Goal: Task Accomplishment & Management: Complete application form

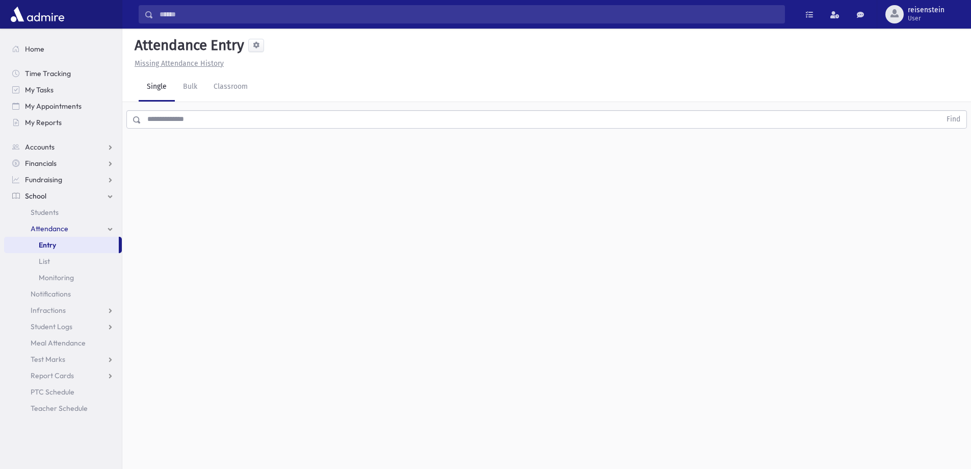
click at [340, 122] on input "text" at bounding box center [541, 119] width 800 height 18
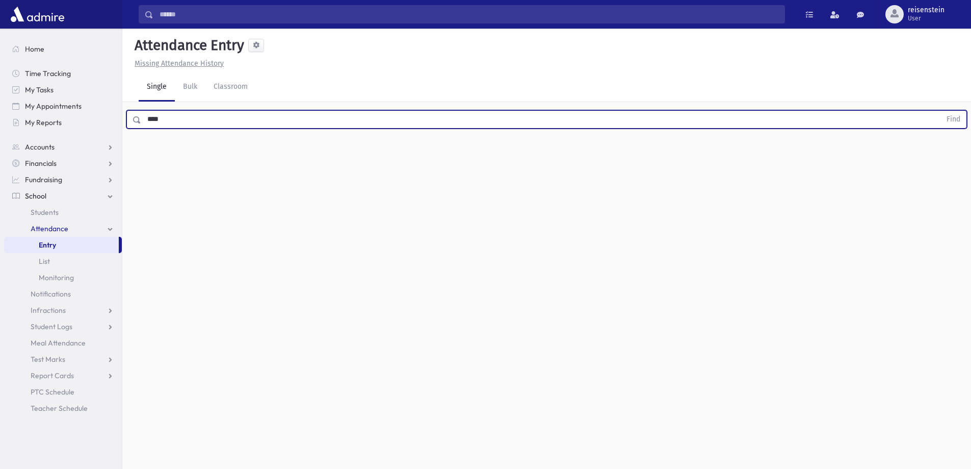
click at [941, 111] on button "Find" at bounding box center [954, 119] width 26 height 17
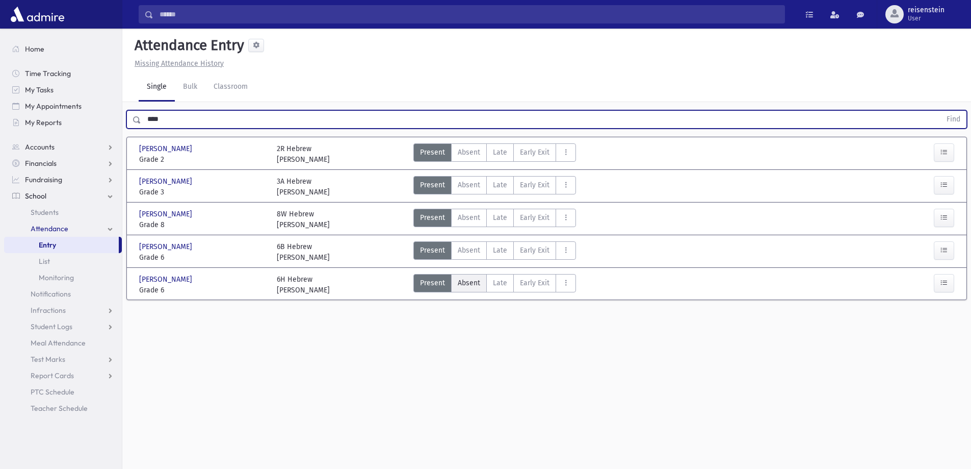
click at [476, 278] on span "Absent" at bounding box center [469, 282] width 22 height 11
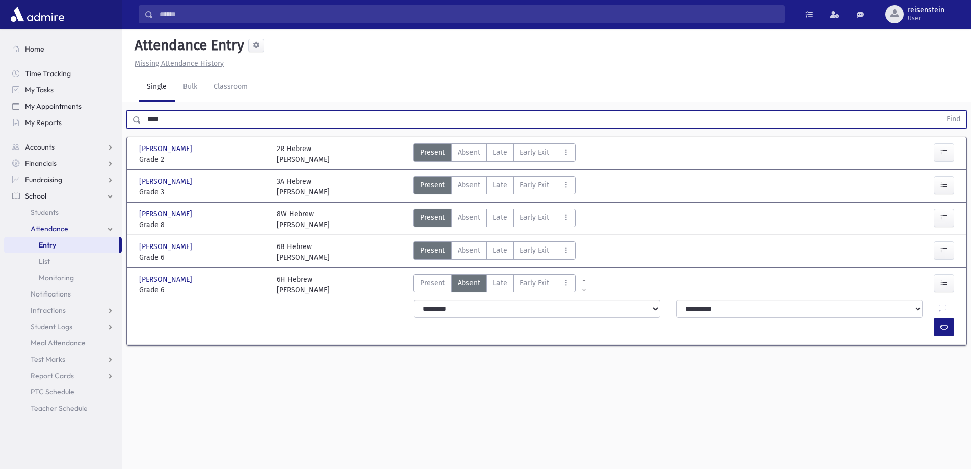
drag, startPoint x: 217, startPoint y: 111, endPoint x: 106, endPoint y: 113, distance: 110.7
click at [107, 122] on div "Search Results All Accounts" at bounding box center [485, 246] width 971 height 492
click at [941, 111] on button "Find" at bounding box center [954, 119] width 26 height 17
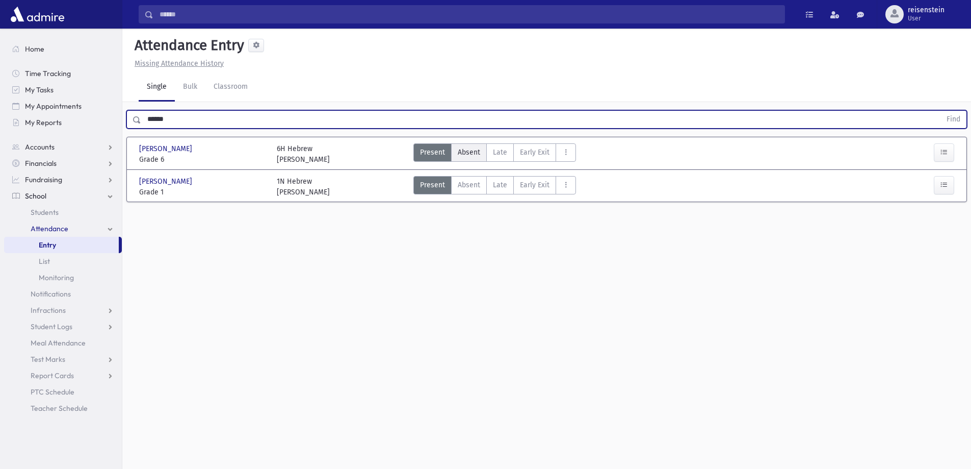
click at [465, 151] on span "Absent" at bounding box center [469, 152] width 22 height 11
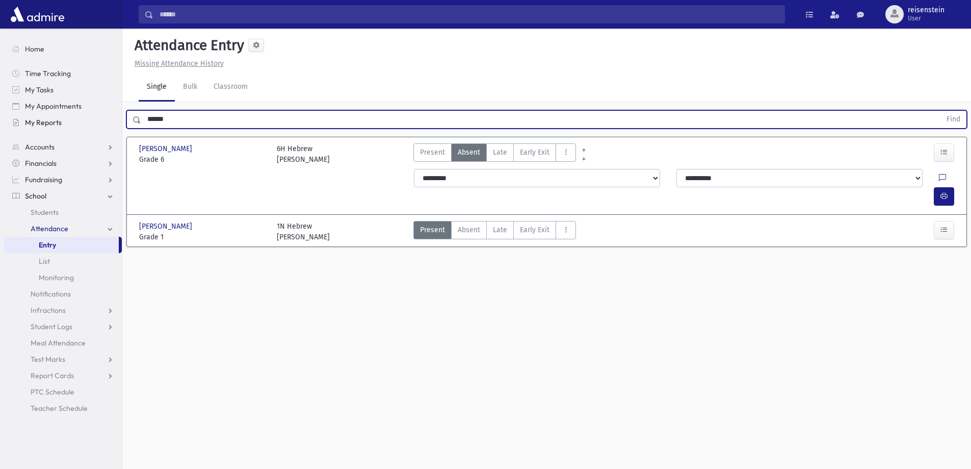
drag, startPoint x: 253, startPoint y: 117, endPoint x: 109, endPoint y: 117, distance: 144.8
click at [109, 117] on div "Search Results All Accounts" at bounding box center [485, 246] width 971 height 492
click at [941, 111] on button "Find" at bounding box center [954, 119] width 26 height 17
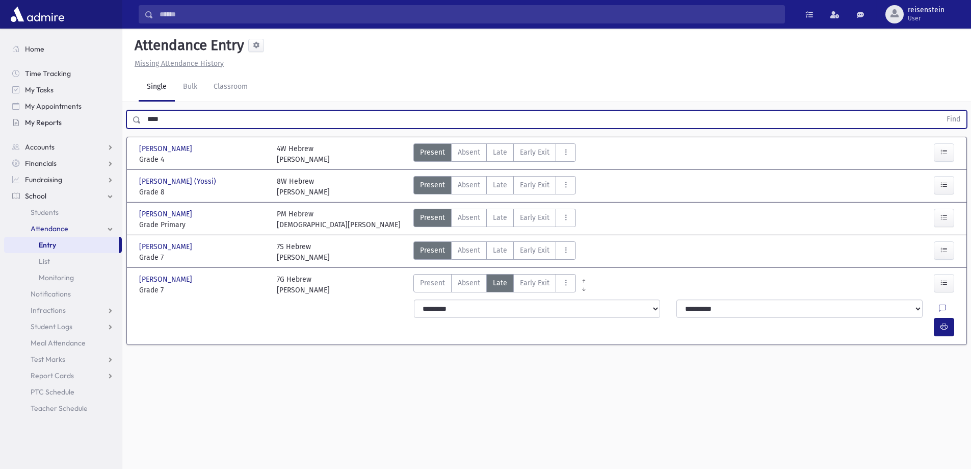
drag, startPoint x: 183, startPoint y: 124, endPoint x: 107, endPoint y: 124, distance: 75.5
click at [107, 124] on div "Search Results All Accounts" at bounding box center [485, 246] width 971 height 492
click at [941, 111] on button "Find" at bounding box center [954, 119] width 26 height 17
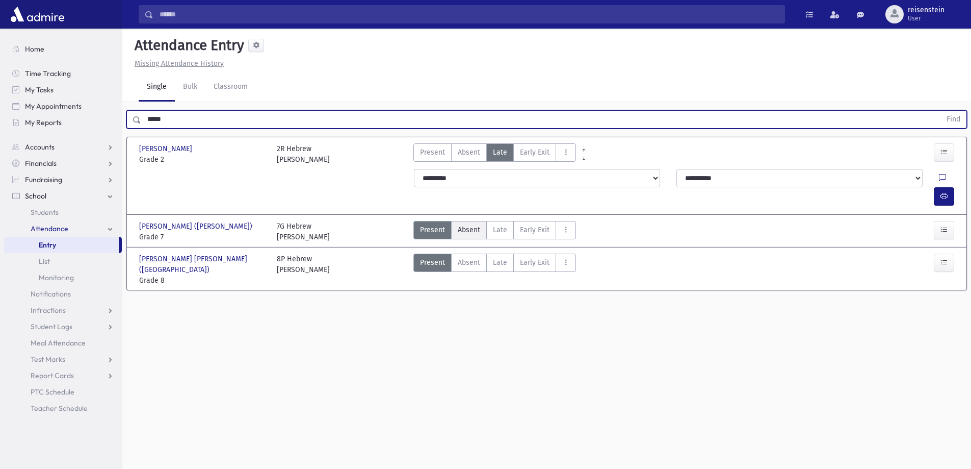
click at [453, 221] on label "Absent A" at bounding box center [469, 230] width 36 height 18
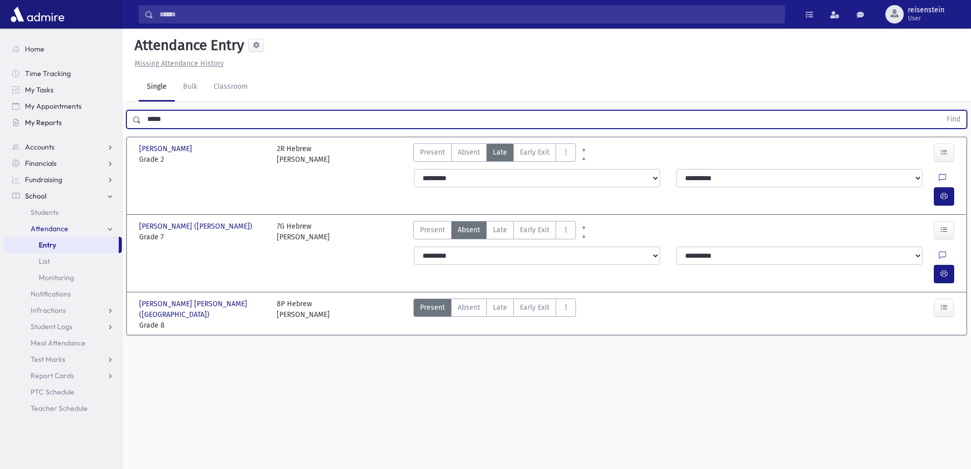
drag, startPoint x: 228, startPoint y: 121, endPoint x: 33, endPoint y: 121, distance: 195.3
click at [33, 121] on div "Search Results All Accounts" at bounding box center [485, 246] width 971 height 492
click at [941, 111] on button "Find" at bounding box center [954, 119] width 26 height 17
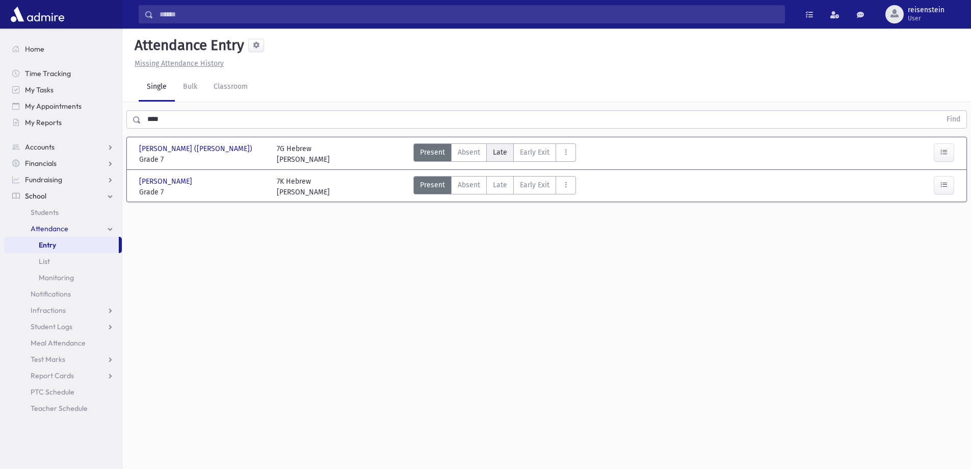
click at [502, 152] on span "Late" at bounding box center [500, 152] width 14 height 11
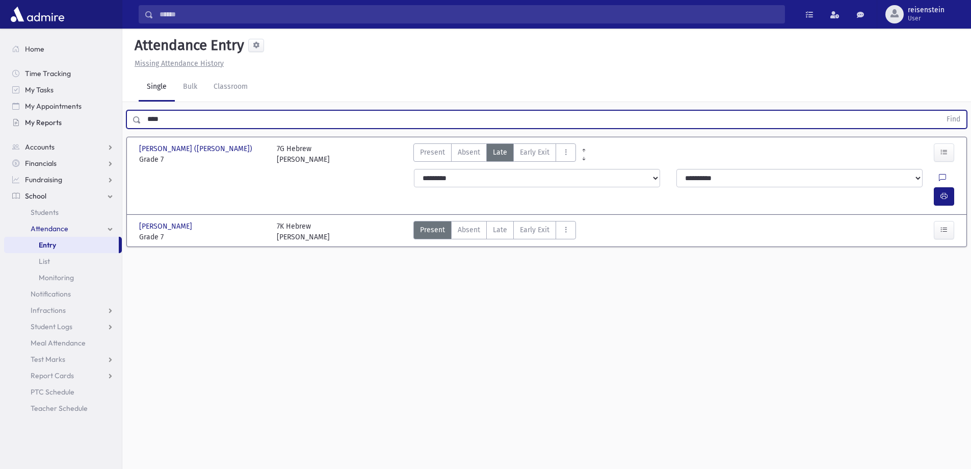
drag, startPoint x: 294, startPoint y: 121, endPoint x: 83, endPoint y: 120, distance: 211.6
click at [83, 120] on div "Search Results All Accounts" at bounding box center [485, 246] width 971 height 492
click at [941, 111] on button "Find" at bounding box center [954, 119] width 26 height 17
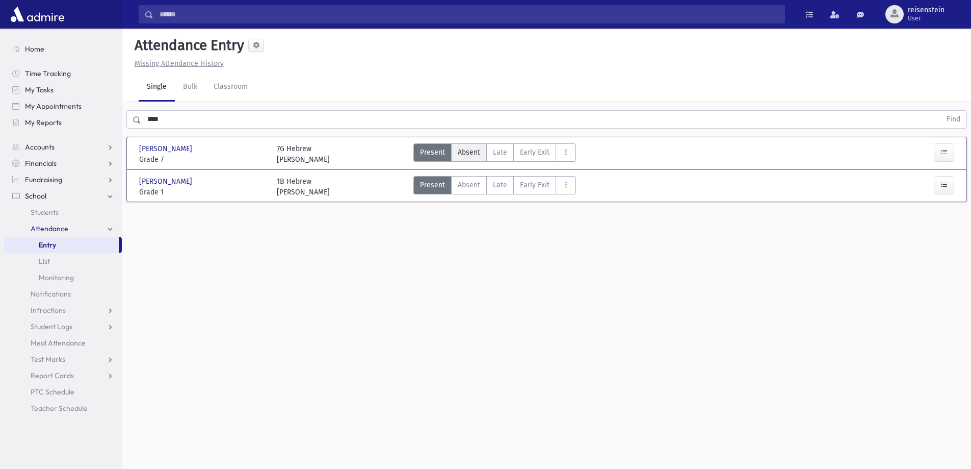
click at [467, 151] on span "Absent" at bounding box center [469, 152] width 22 height 11
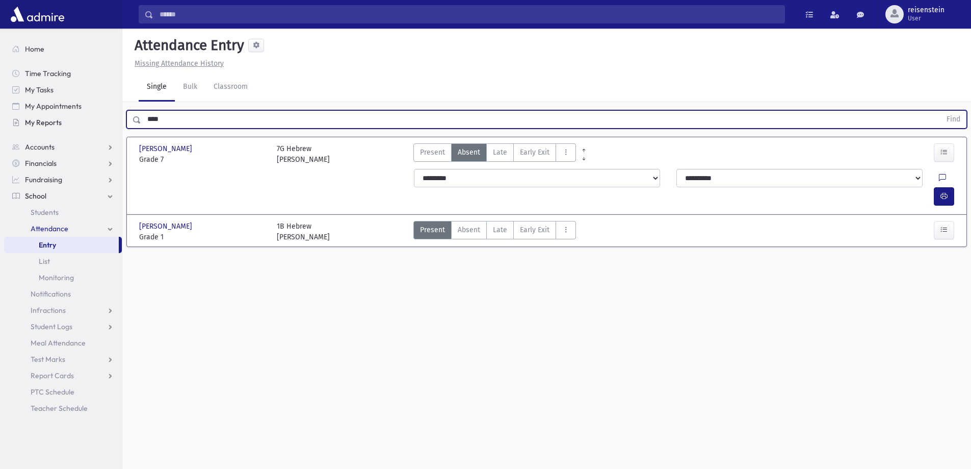
drag, startPoint x: 309, startPoint y: 124, endPoint x: 9, endPoint y: 121, distance: 299.9
click at [11, 124] on div "Search Results All Accounts" at bounding box center [485, 246] width 971 height 492
click at [941, 111] on button "Find" at bounding box center [954, 119] width 26 height 17
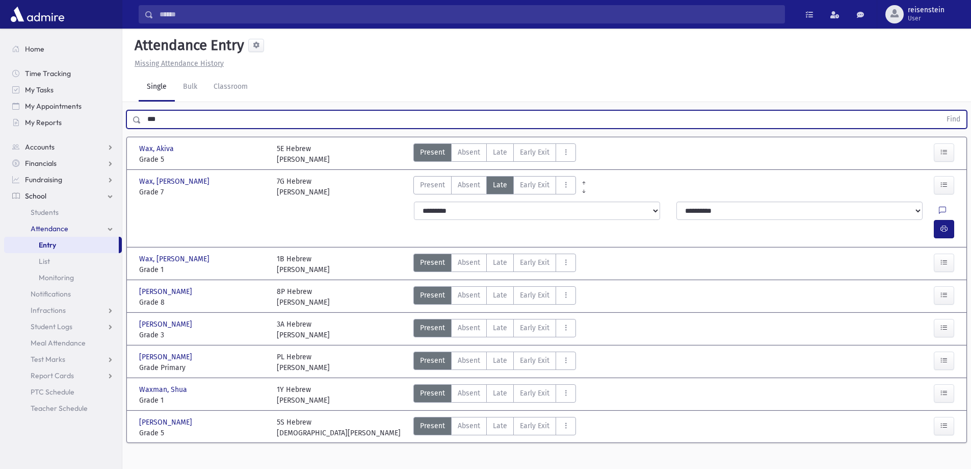
drag, startPoint x: 147, startPoint y: 125, endPoint x: 123, endPoint y: 126, distance: 24.0
click at [123, 126] on div "*** Find" at bounding box center [546, 117] width 849 height 31
click at [941, 111] on button "Find" at bounding box center [954, 119] width 26 height 17
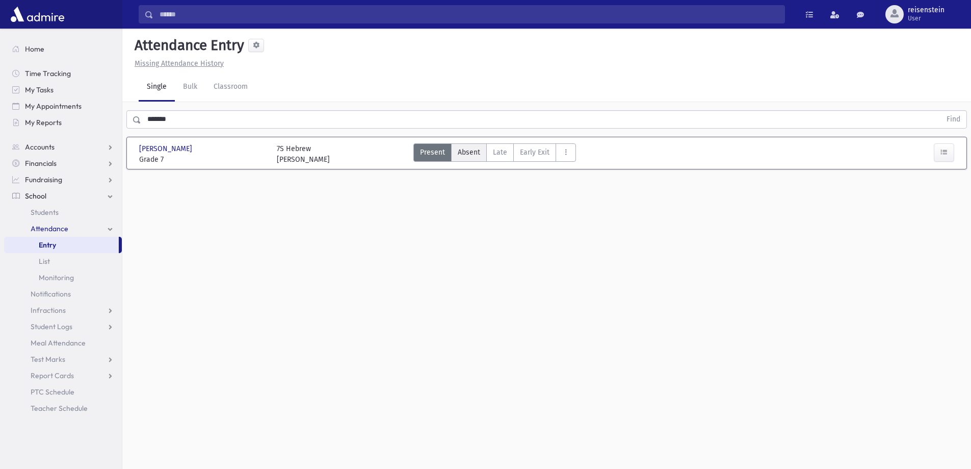
click at [460, 152] on span "Absent" at bounding box center [469, 152] width 22 height 11
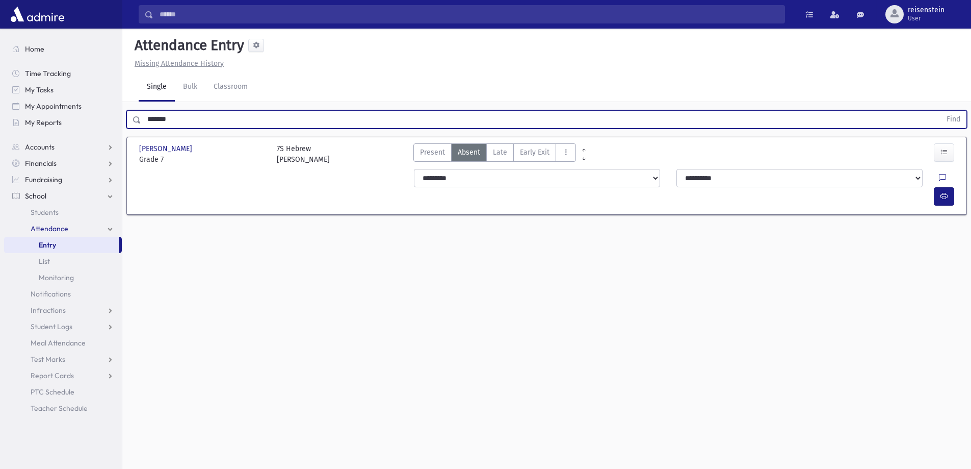
drag, startPoint x: 212, startPoint y: 118, endPoint x: 136, endPoint y: 128, distance: 76.6
click at [136, 128] on div "******* Find" at bounding box center [546, 119] width 841 height 18
click at [941, 111] on button "Find" at bounding box center [954, 119] width 26 height 17
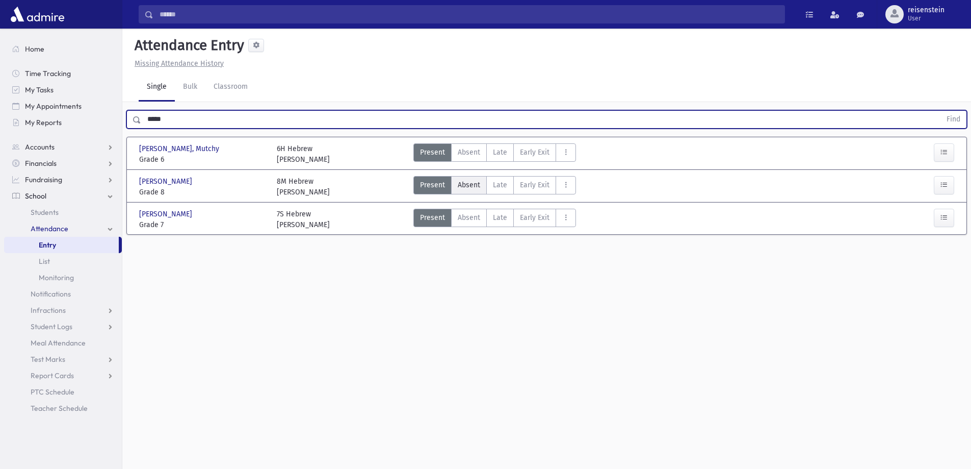
click at [466, 185] on span "Absent" at bounding box center [469, 185] width 22 height 11
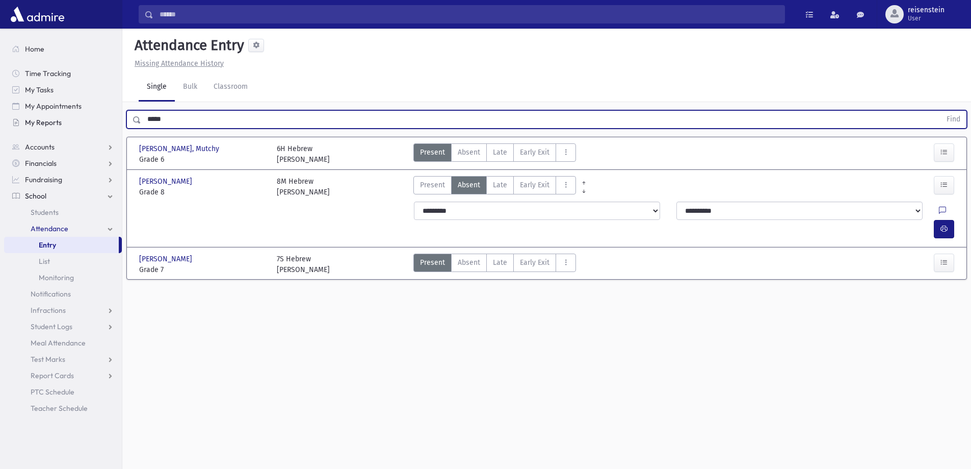
drag, startPoint x: 233, startPoint y: 114, endPoint x: 80, endPoint y: 122, distance: 153.7
click at [80, 122] on div "Search Results All Accounts" at bounding box center [485, 246] width 971 height 492
click at [941, 111] on button "Find" at bounding box center [954, 119] width 26 height 17
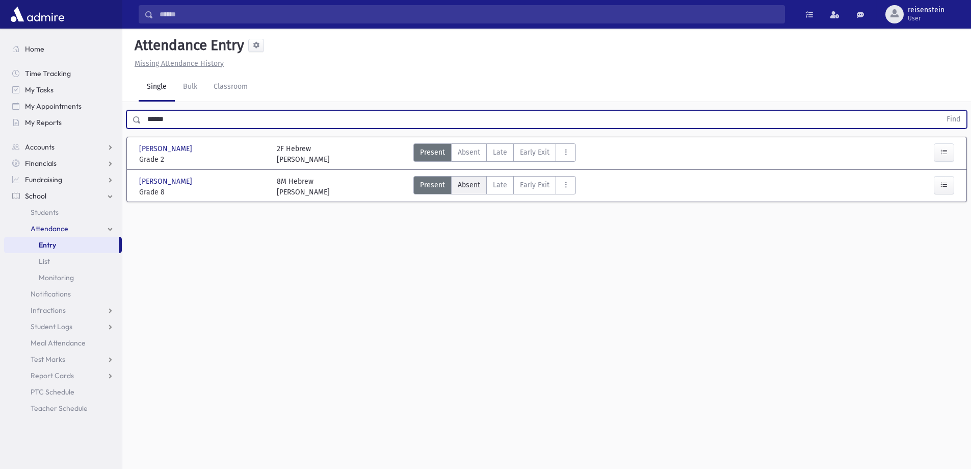
click at [468, 185] on span "Absent" at bounding box center [469, 185] width 22 height 11
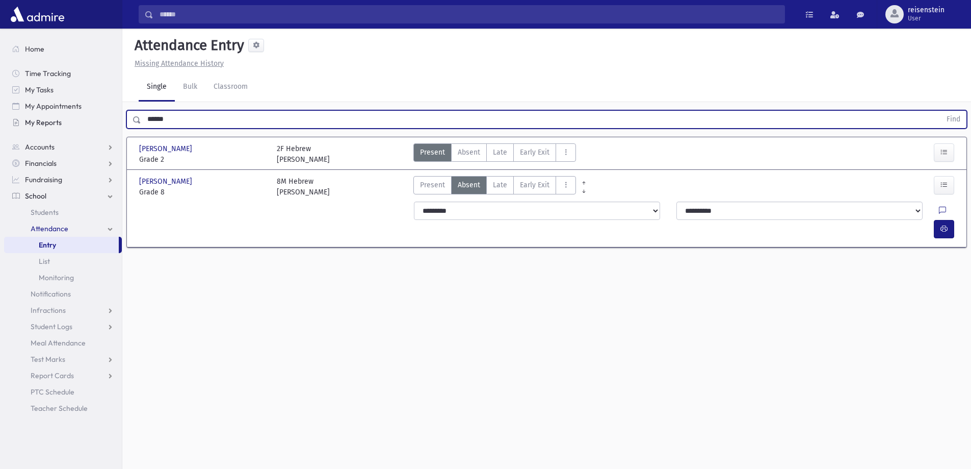
drag, startPoint x: 226, startPoint y: 120, endPoint x: 114, endPoint y: 119, distance: 112.2
click at [114, 119] on div "Search Results All Accounts" at bounding box center [485, 246] width 971 height 492
click at [941, 111] on button "Find" at bounding box center [954, 119] width 26 height 17
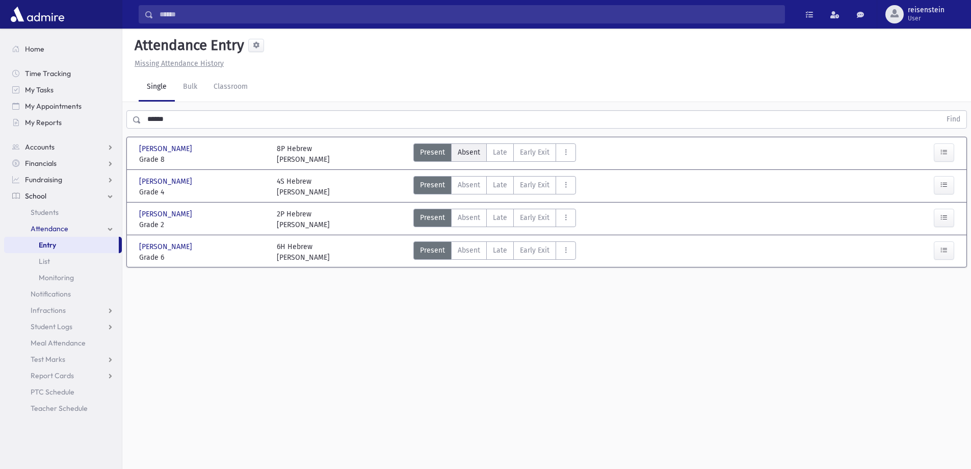
click at [467, 157] on label "Absent A" at bounding box center [469, 152] width 36 height 18
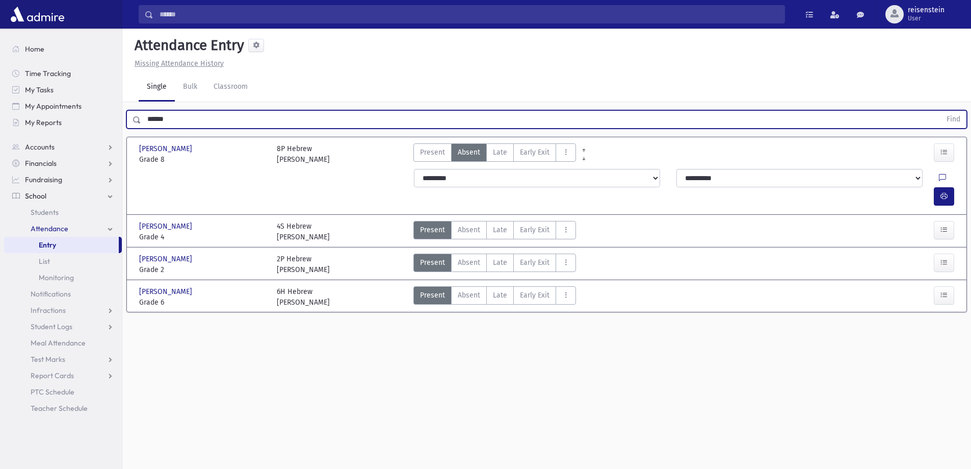
drag, startPoint x: 316, startPoint y: 123, endPoint x: 124, endPoint y: 125, distance: 191.2
click at [124, 125] on div "****** Find" at bounding box center [546, 117] width 849 height 31
click at [941, 111] on button "Find" at bounding box center [954, 119] width 26 height 17
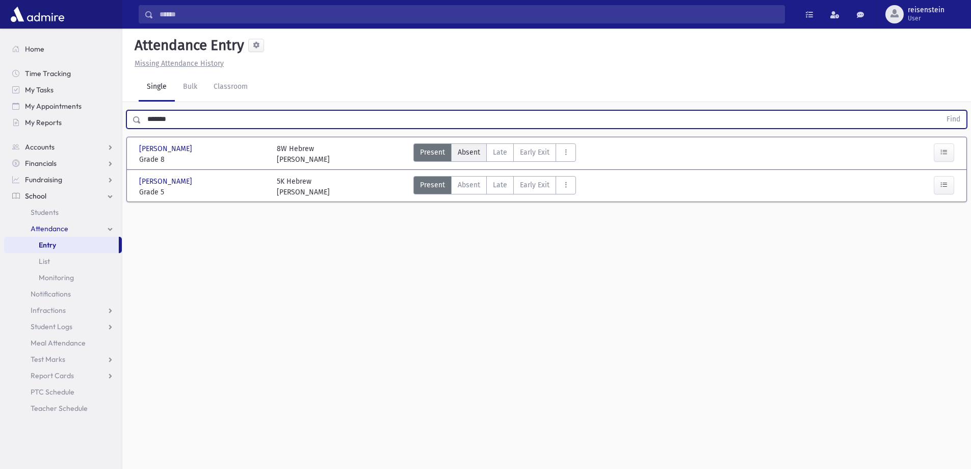
click at [471, 147] on span "Absent" at bounding box center [469, 152] width 22 height 11
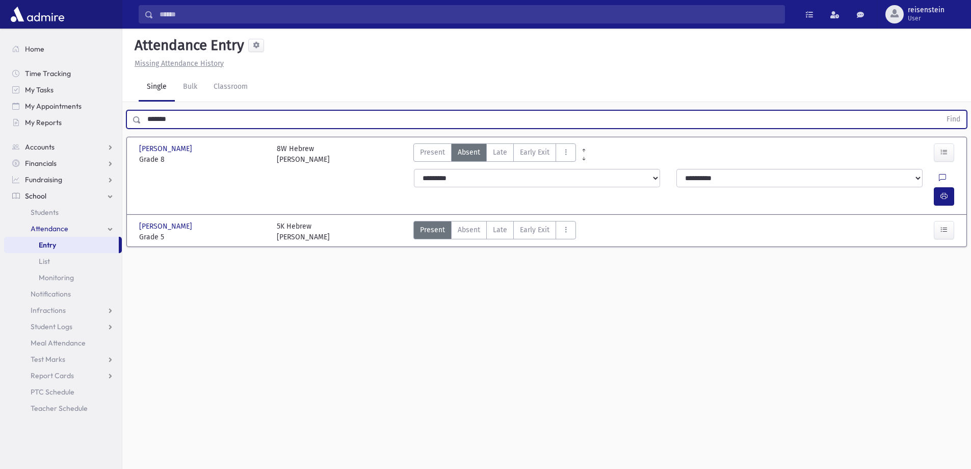
click at [206, 124] on input "*******" at bounding box center [541, 119] width 800 height 18
type input "****"
click at [941, 111] on button "Find" at bounding box center [954, 119] width 26 height 17
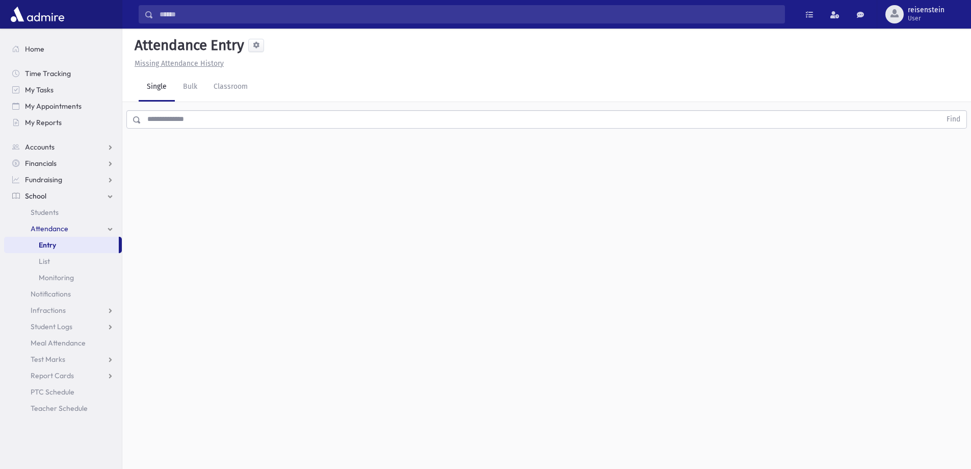
click at [365, 124] on input "text" at bounding box center [541, 119] width 800 height 18
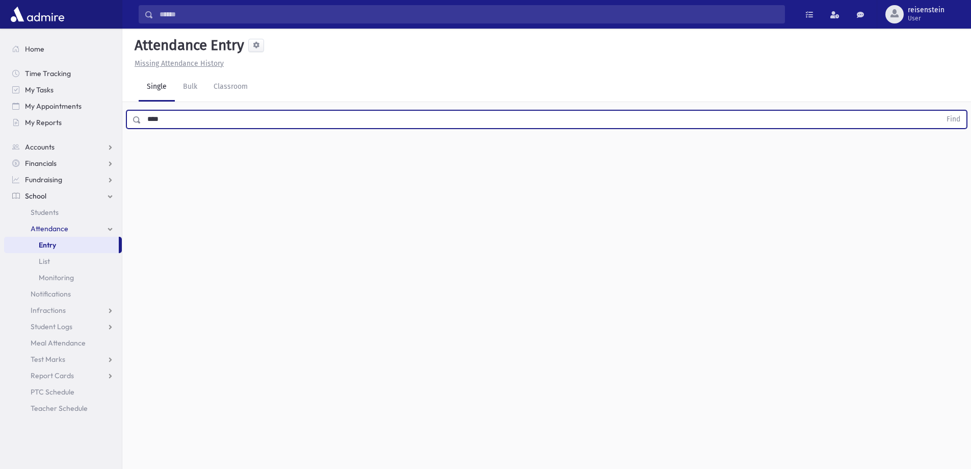
type input "****"
click at [941, 111] on button "Find" at bounding box center [954, 119] width 26 height 17
click at [275, 125] on input "****" at bounding box center [541, 119] width 800 height 18
